Goal: Navigation & Orientation: Find specific page/section

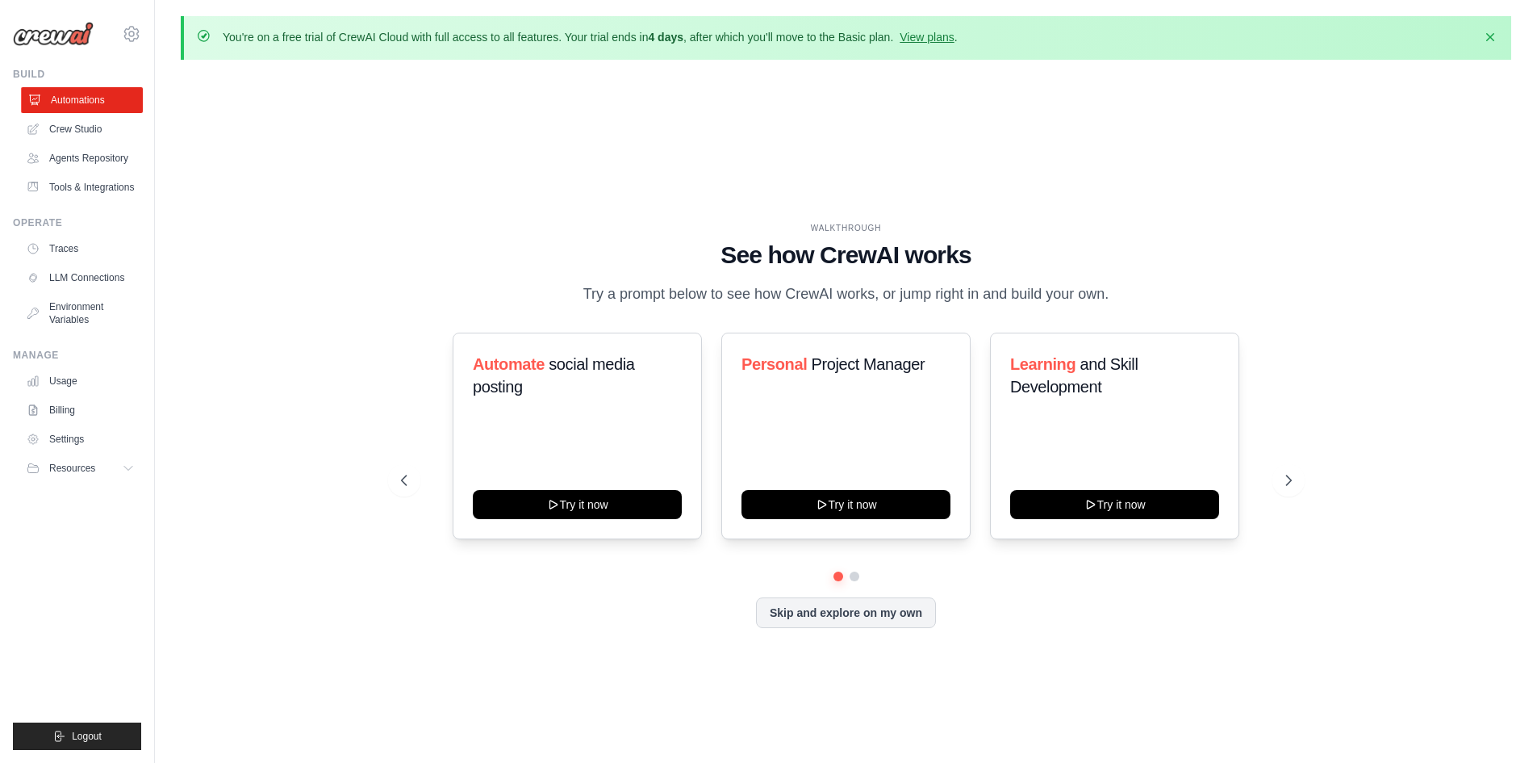
click at [81, 94] on link "Automations" at bounding box center [82, 100] width 122 height 26
click at [809, 613] on button "Skip and explore on my own" at bounding box center [846, 611] width 180 height 31
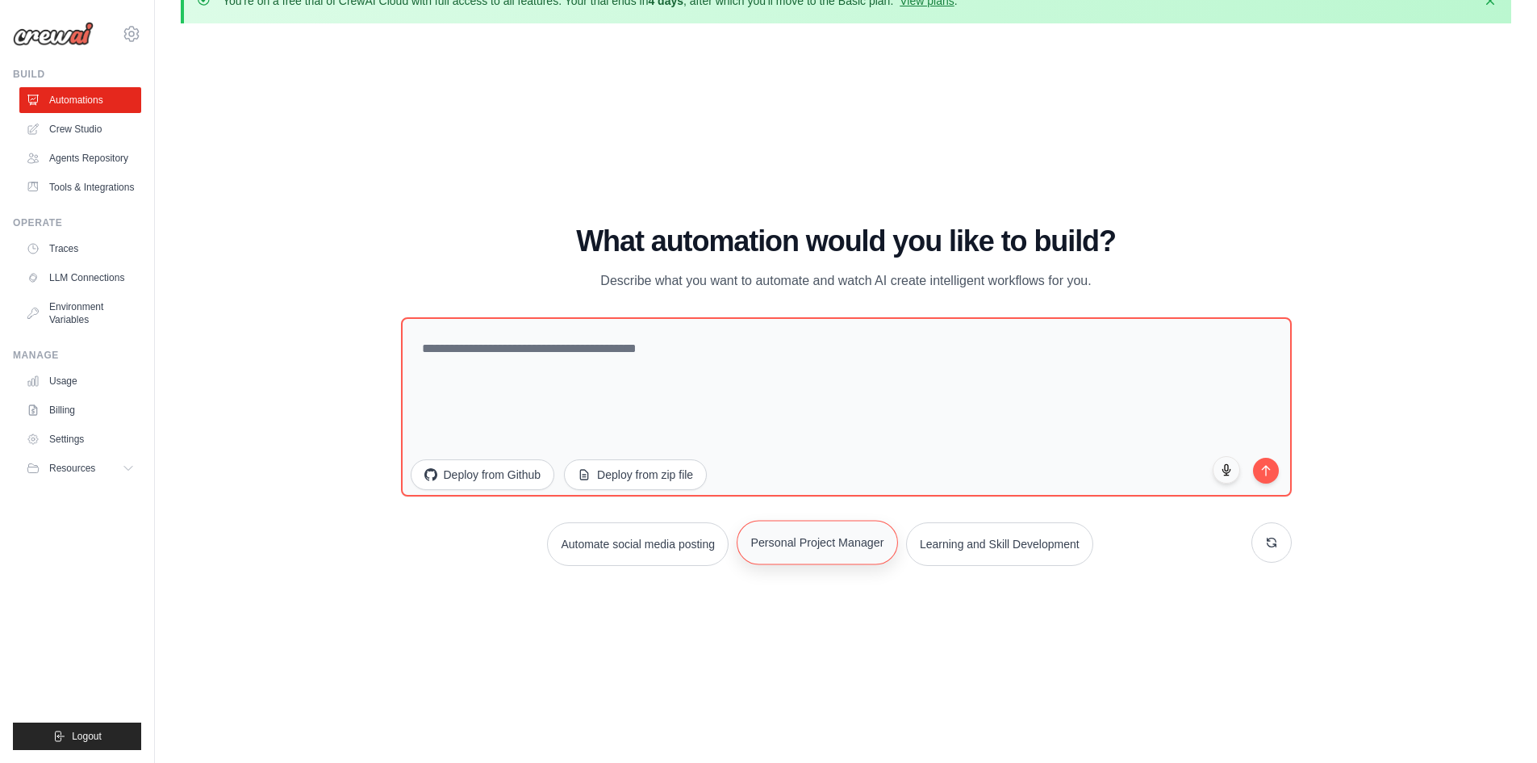
scroll to position [56, 0]
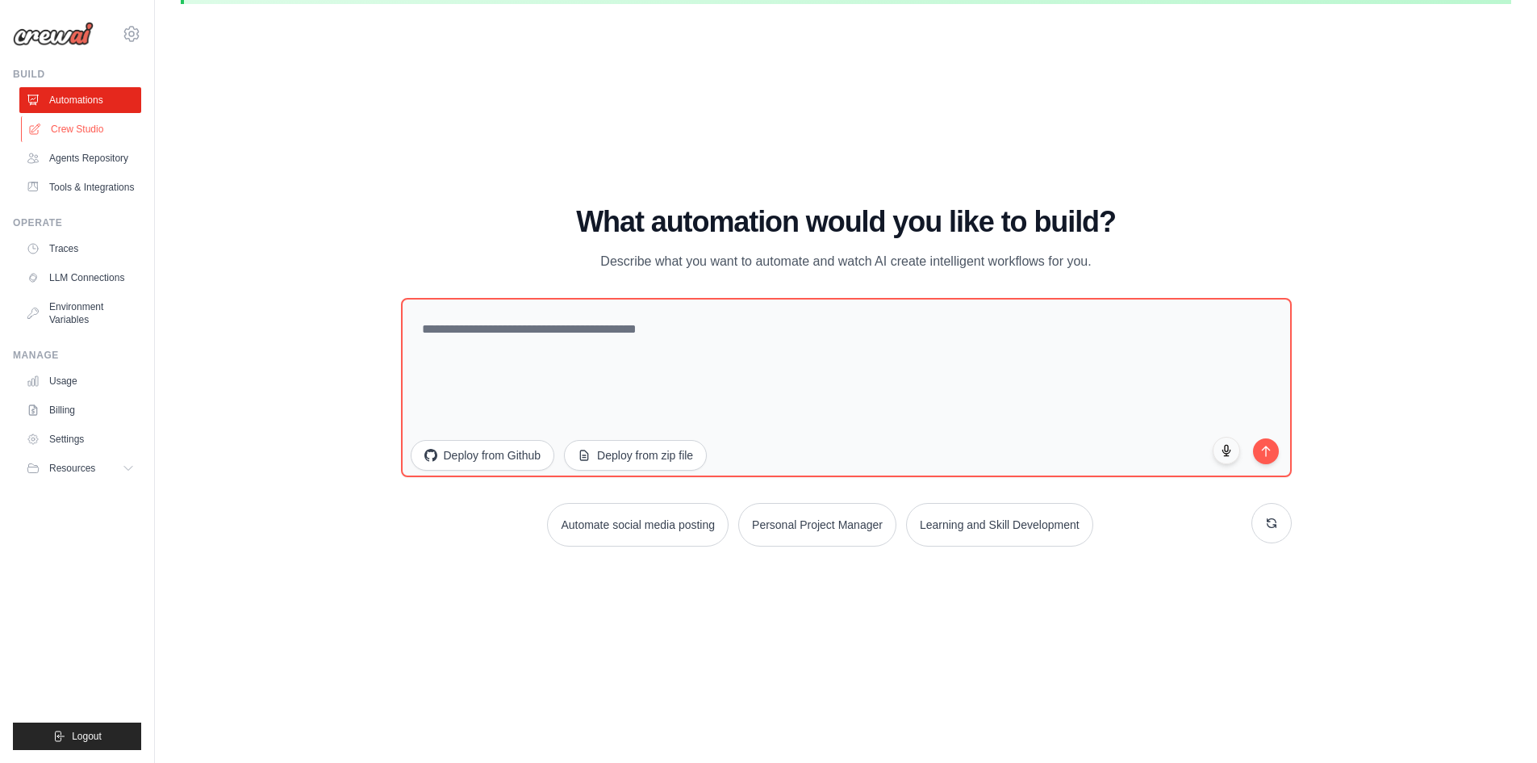
click at [83, 126] on link "Crew Studio" at bounding box center [82, 129] width 122 height 26
